Goal: Information Seeking & Learning: Learn about a topic

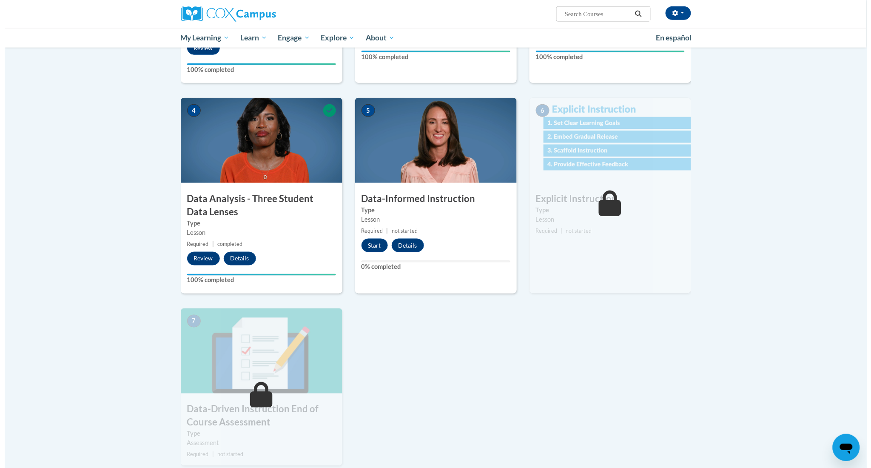
scroll to position [335, 0]
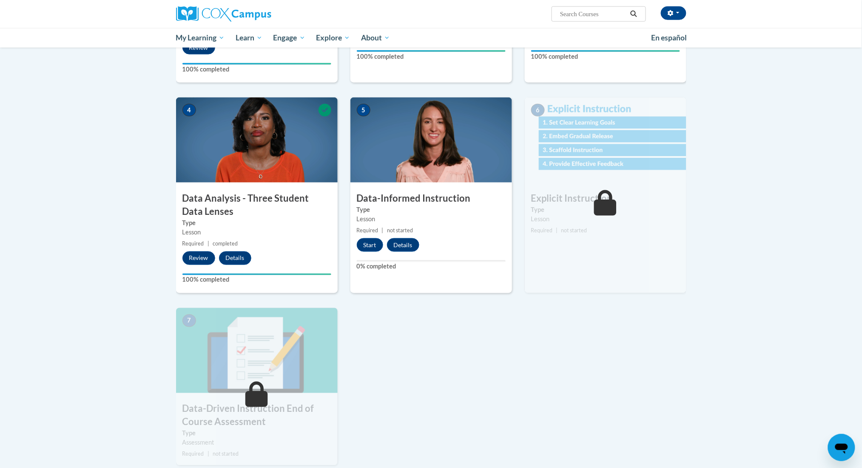
click at [267, 386] on icon at bounding box center [256, 394] width 23 height 26
click at [367, 245] on button "Start" at bounding box center [370, 245] width 26 height 14
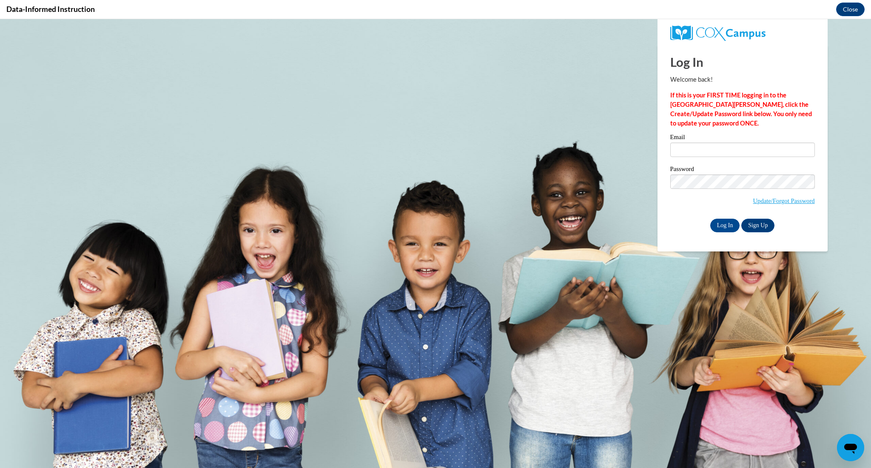
scroll to position [0, 0]
type input "[EMAIL_ADDRESS][DOMAIN_NAME]"
click at [726, 223] on input "Log In" at bounding box center [725, 226] width 30 height 14
